Goal: Information Seeking & Learning: Learn about a topic

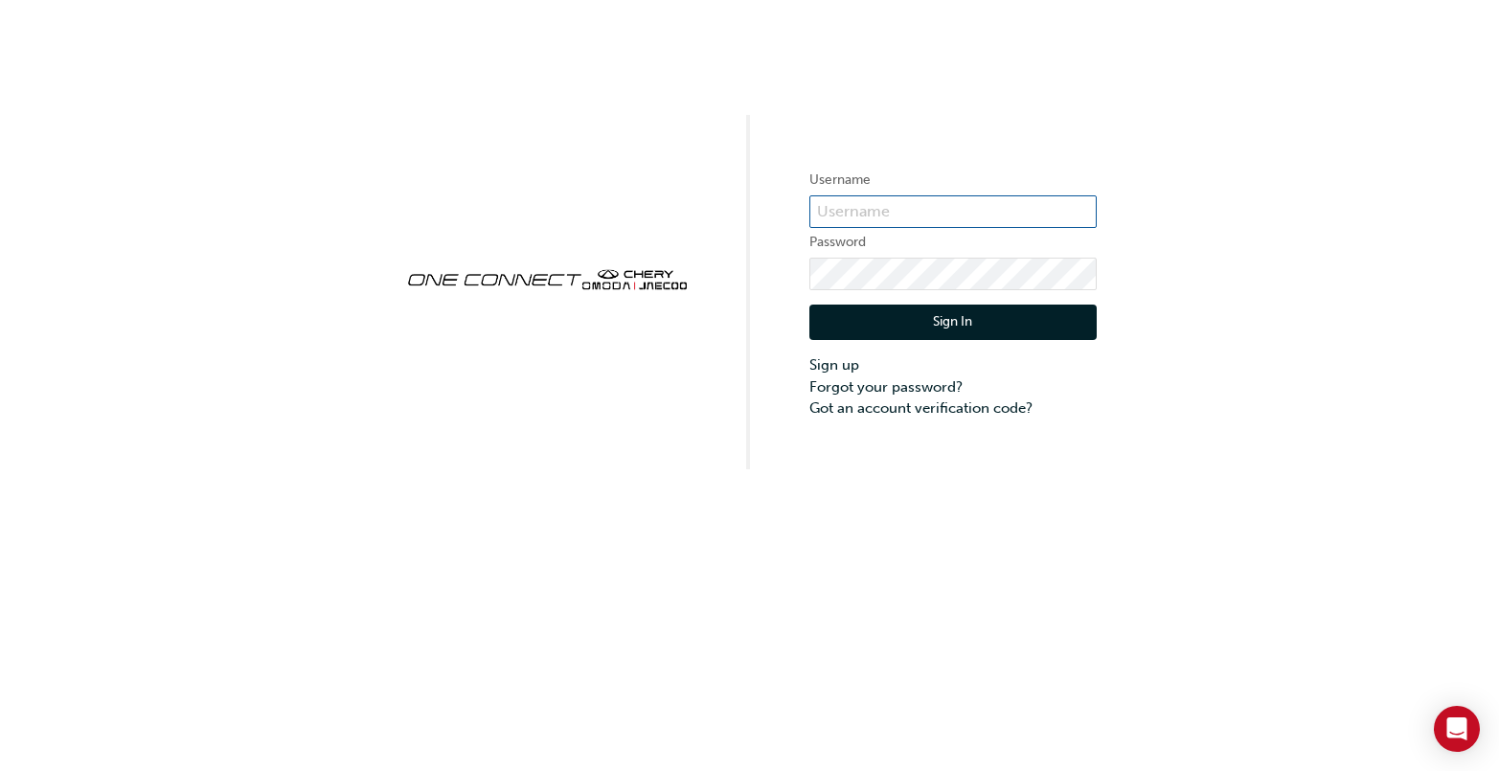
click at [864, 199] on input "text" at bounding box center [952, 211] width 287 height 33
click at [1007, 213] on input "text" at bounding box center [952, 211] width 287 height 33
paste input "ONE00401"
type input "ONE00401"
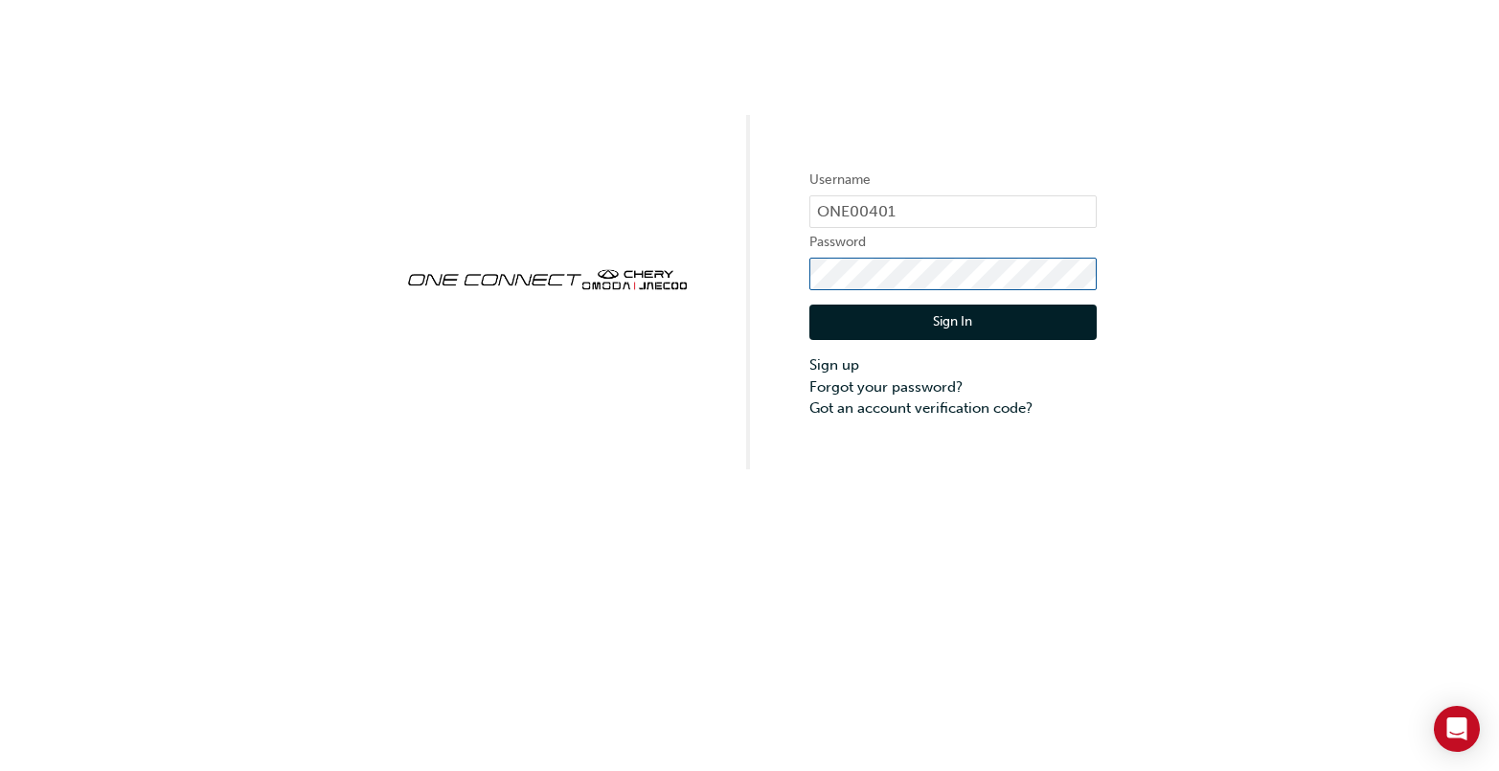
click button "Sign In" at bounding box center [952, 323] width 287 height 36
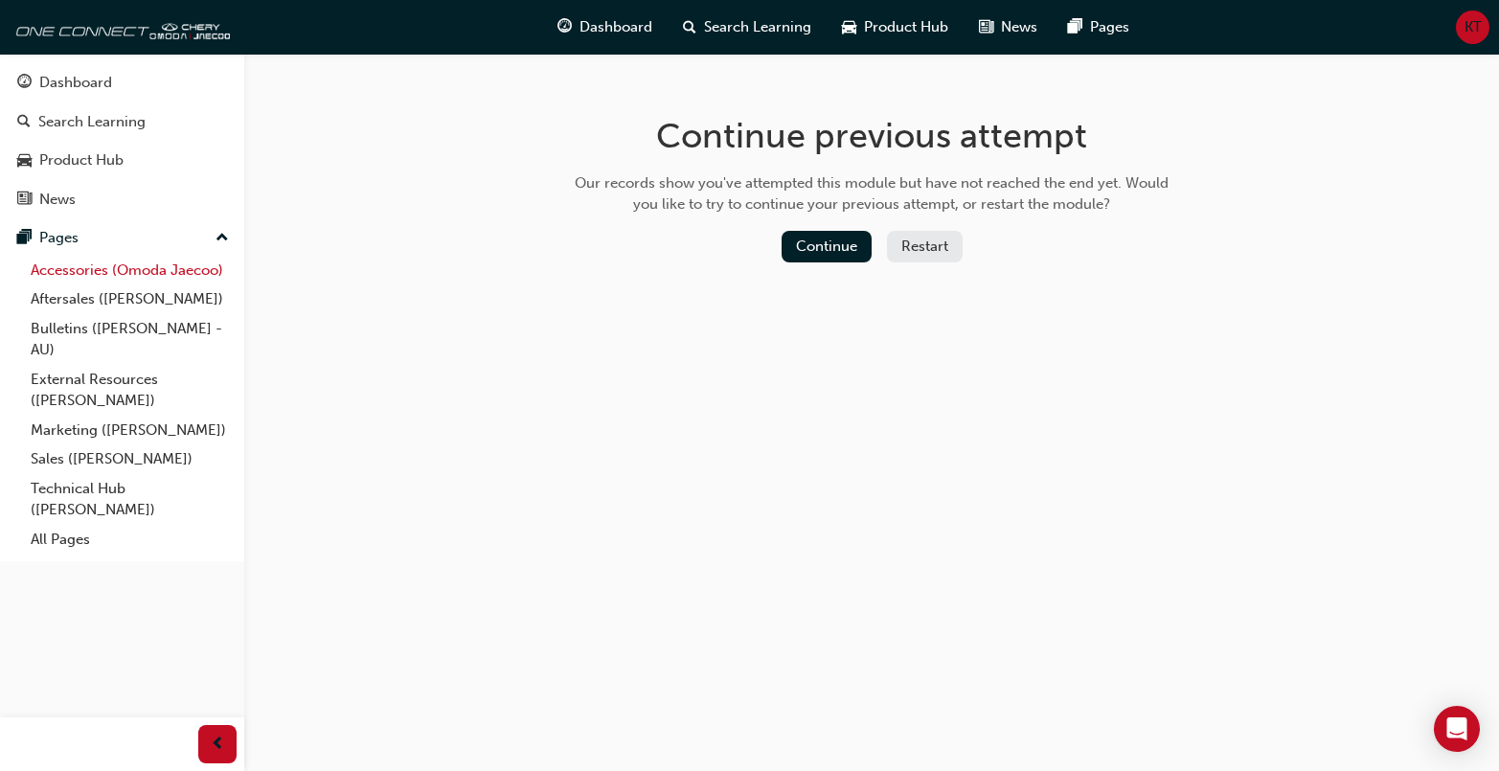
click at [111, 272] on link "Accessories (Omoda Jaecoo)" at bounding box center [130, 271] width 214 height 30
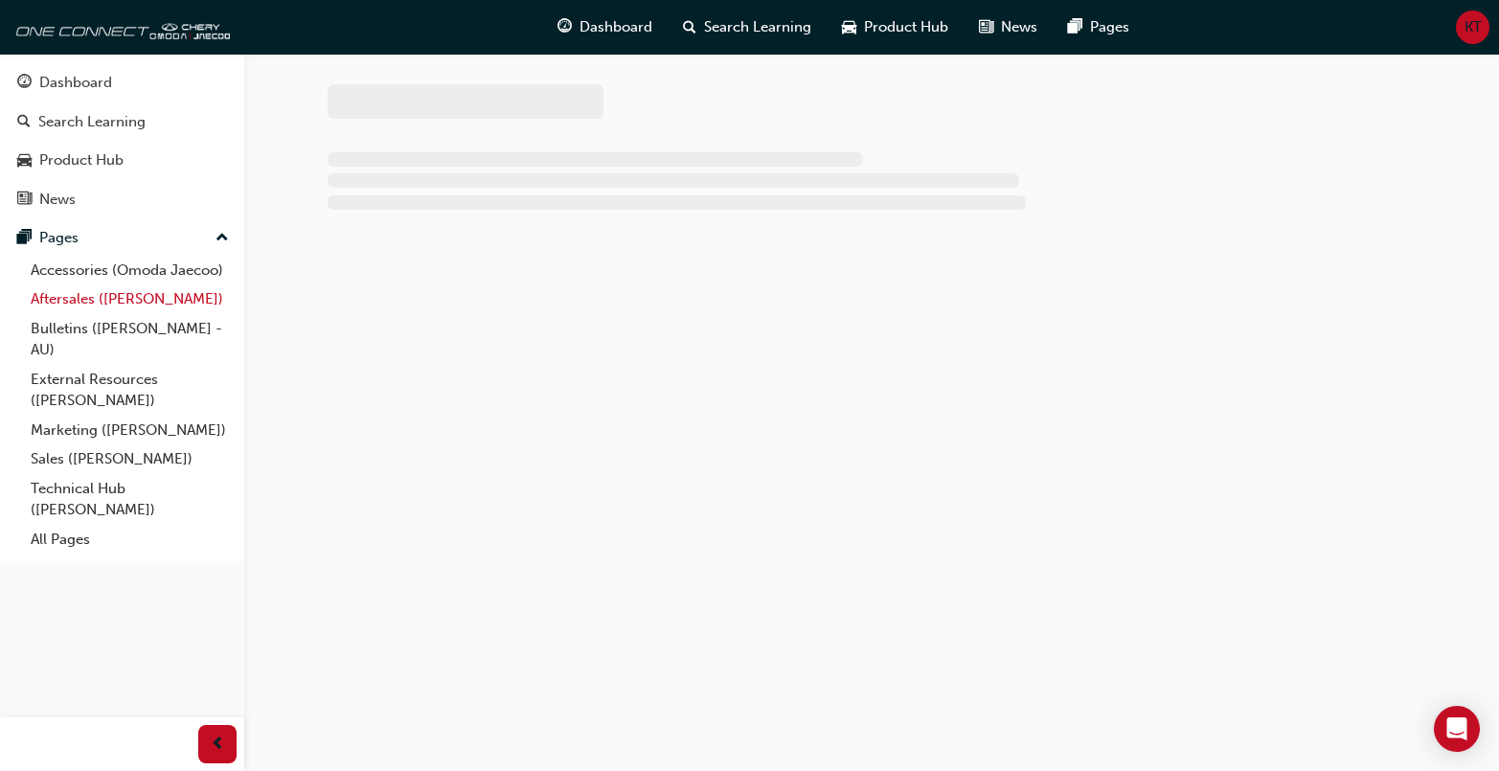
click at [123, 301] on link "Aftersales ([PERSON_NAME])" at bounding box center [130, 299] width 214 height 30
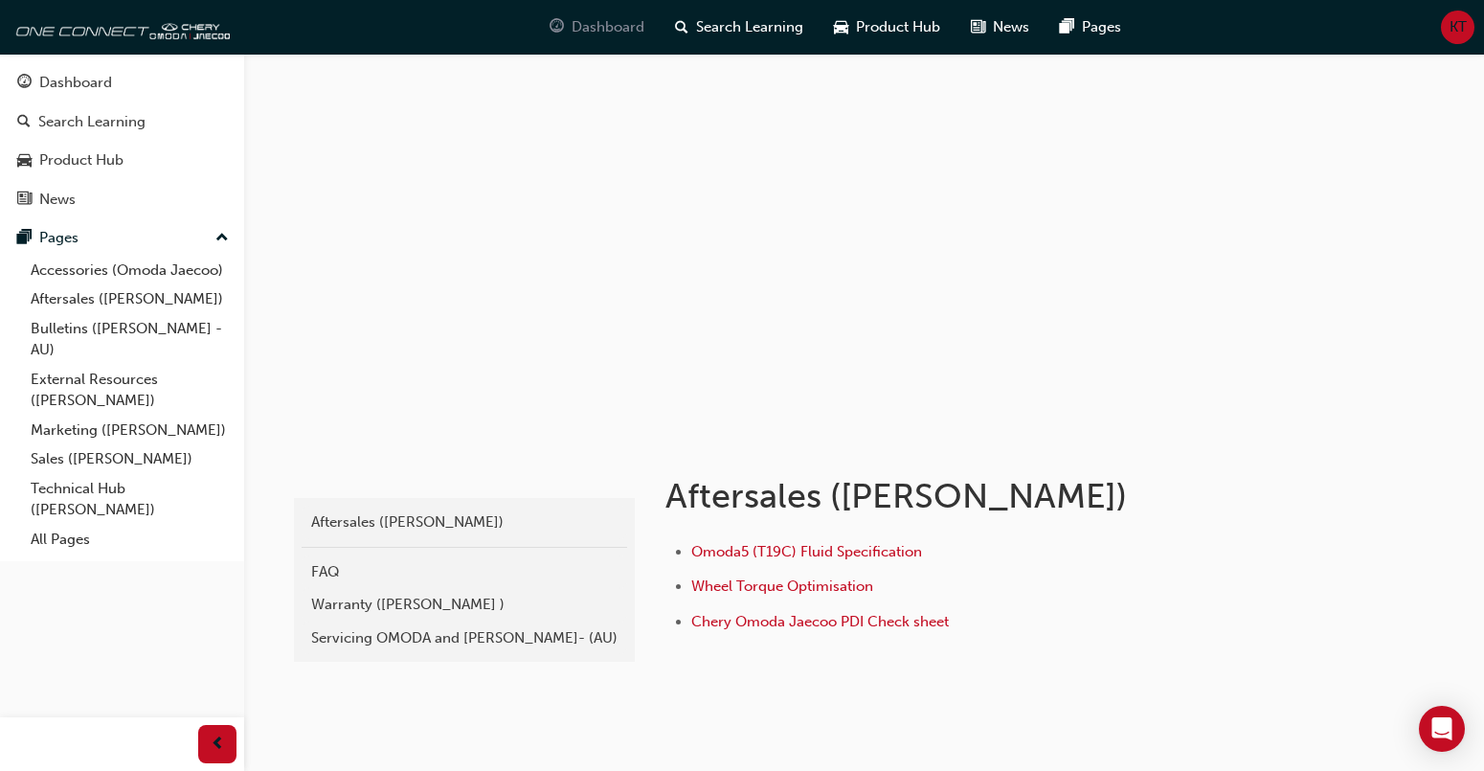
click at [646, 26] on div "Dashboard" at bounding box center [596, 27] width 125 height 39
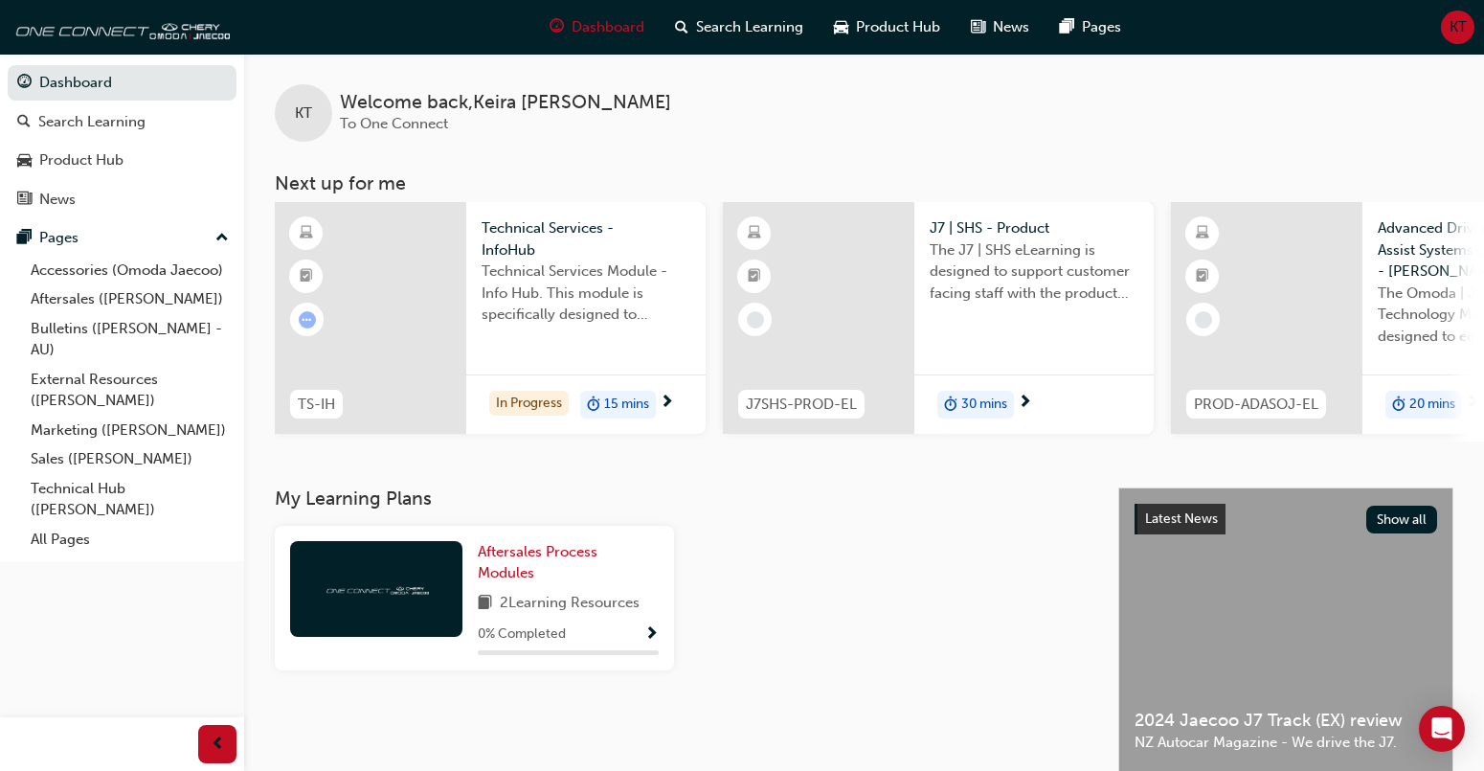
click at [496, 309] on span "Technical Services Module - Info Hub. This module is specifically designed to a…" at bounding box center [586, 292] width 209 height 65
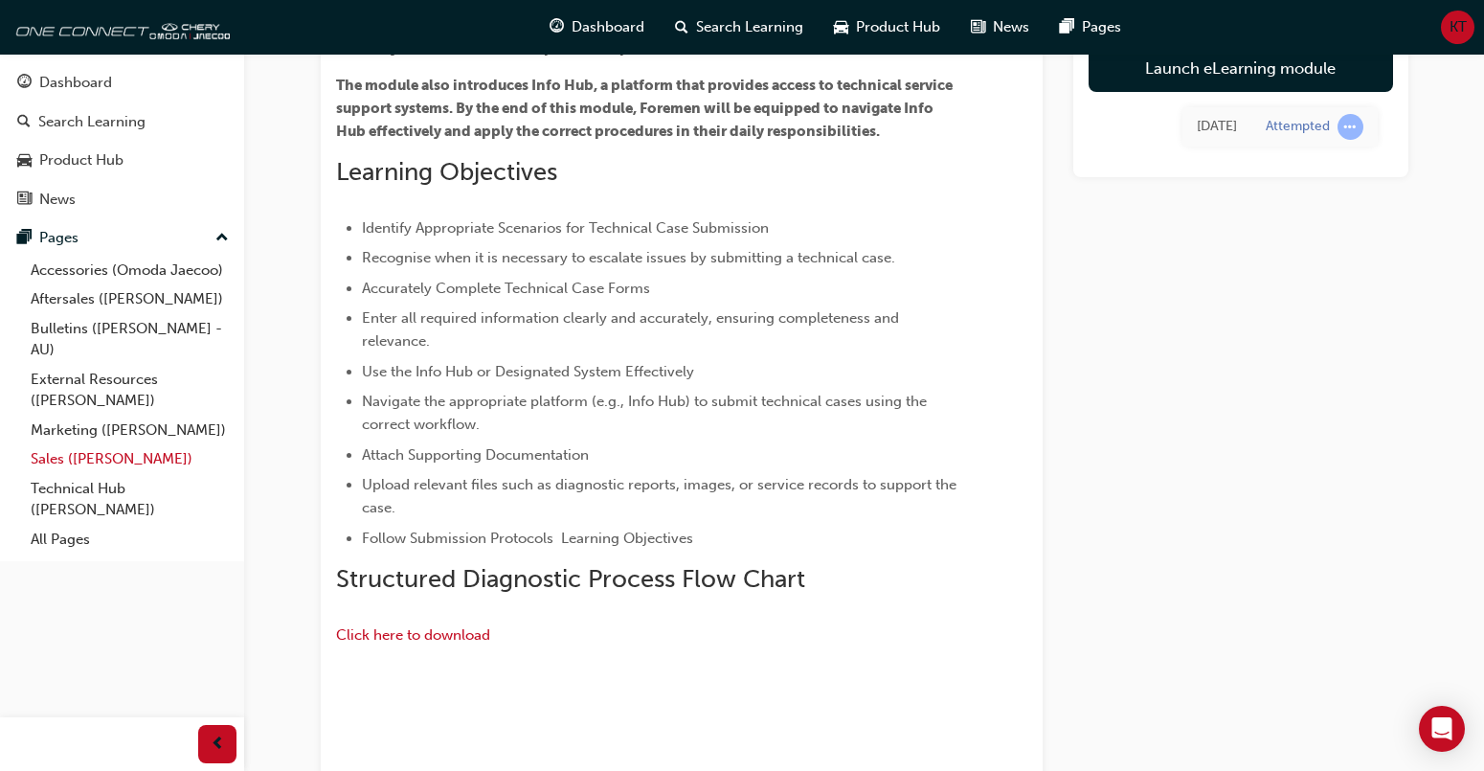
scroll to position [341, 0]
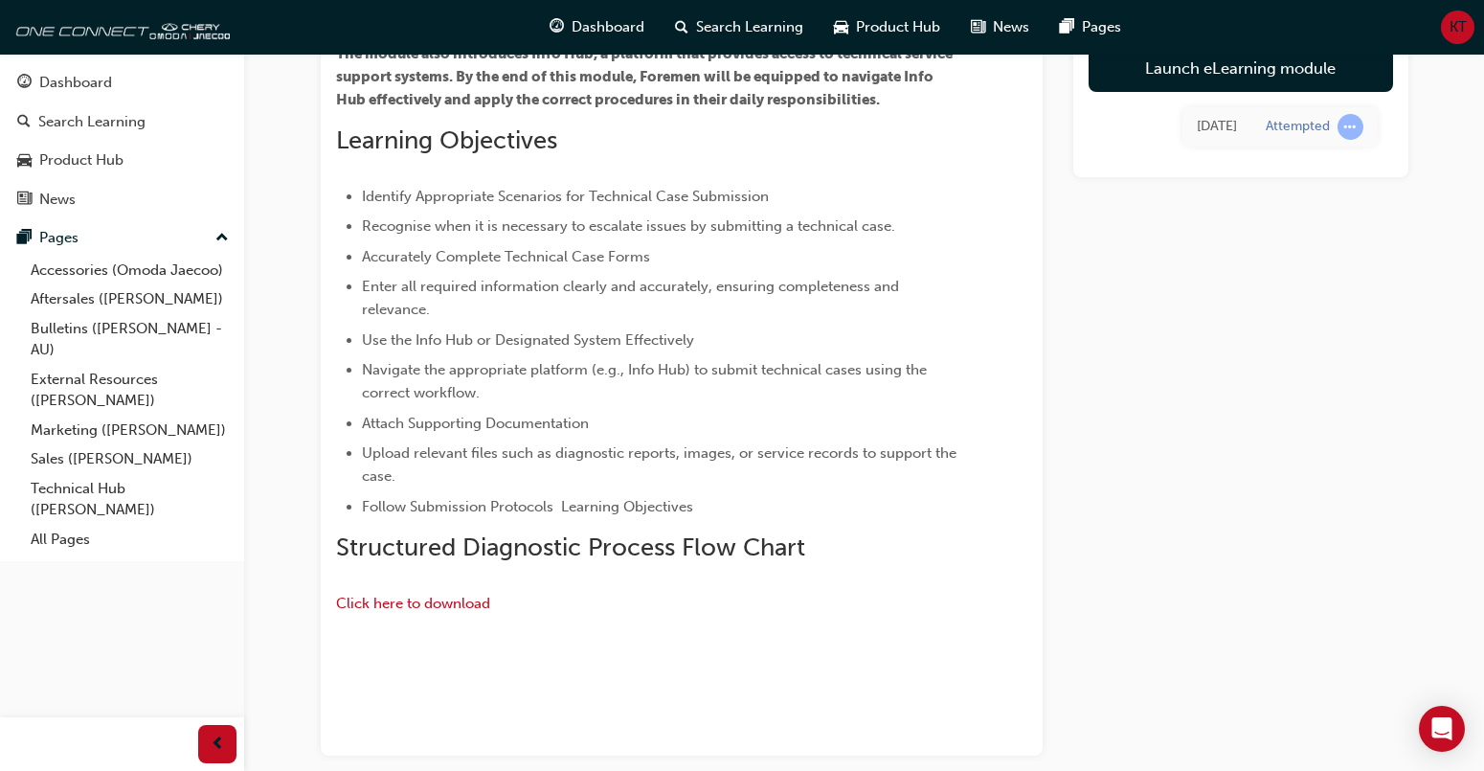
click at [1271, 260] on div "Launch eLearning module Today Attempted" at bounding box center [1240, 293] width 335 height 924
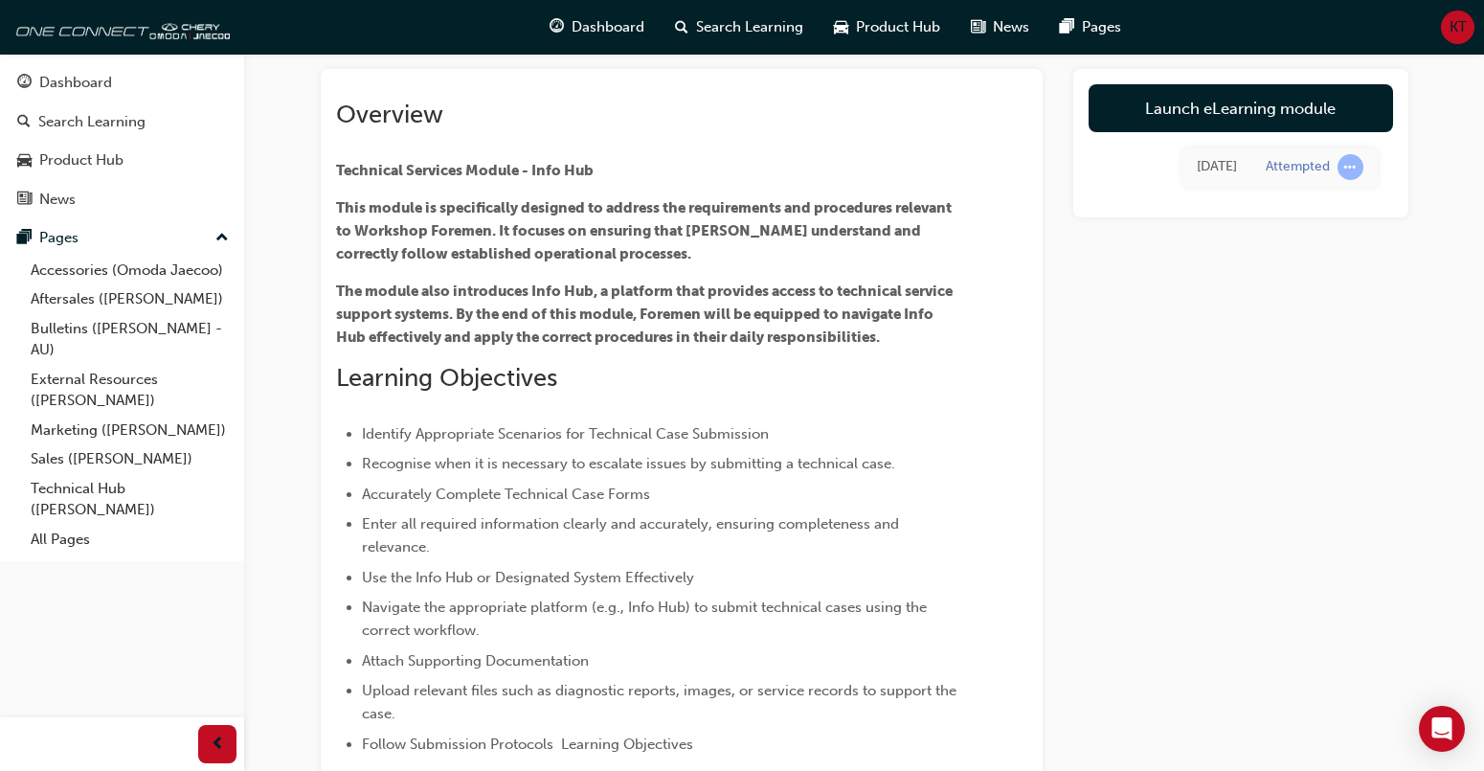
scroll to position [54, 0]
